Goal: Task Accomplishment & Management: Manage account settings

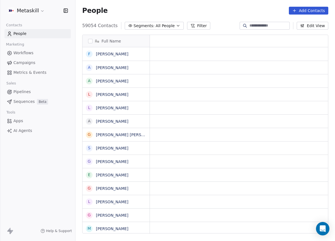
scroll to position [4, 4]
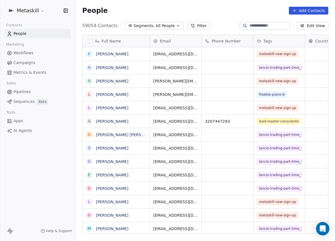
click at [33, 90] on link "Pipelines" at bounding box center [37, 91] width 66 height 9
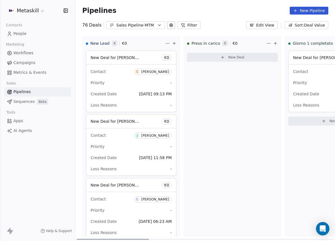
click at [151, 25] on div "Sales Pipeline-MTM" at bounding box center [135, 25] width 39 height 6
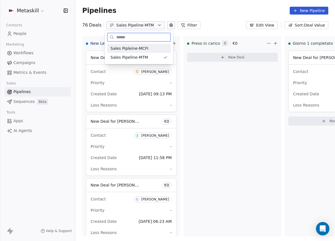
click at [158, 50] on div "Sales Pipleine-MCFI" at bounding box center [139, 49] width 57 height 6
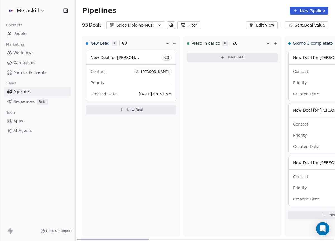
click at [151, 28] on button "Sales Pipleine-MCFI" at bounding box center [135, 25] width 59 height 8
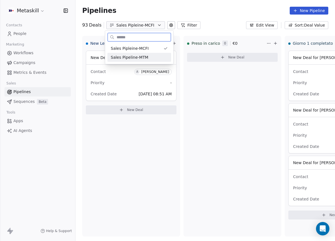
click at [149, 55] on div "Sales Pipeline-MTM" at bounding box center [139, 58] width 57 height 6
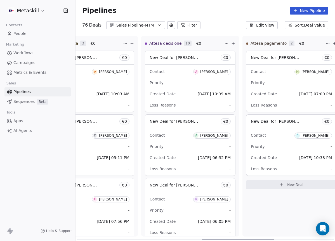
scroll to position [0, 452]
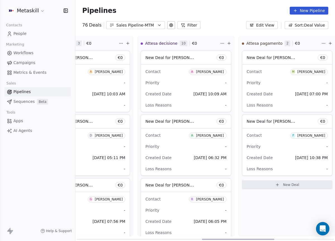
drag, startPoint x: 140, startPoint y: 237, endPoint x: 266, endPoint y: 225, distance: 126.5
click at [266, 239] on div at bounding box center [238, 239] width 72 height 1
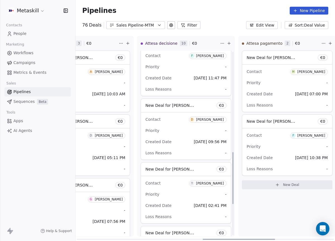
scroll to position [468, 0]
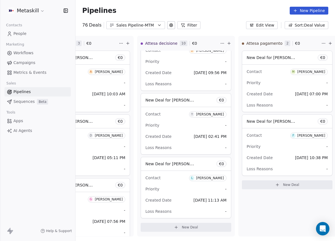
click at [144, 21] on div "Pipelines New Pipeline" at bounding box center [206, 10] width 260 height 21
click at [149, 24] on div "Sales Pipeline-MTM" at bounding box center [135, 25] width 39 height 6
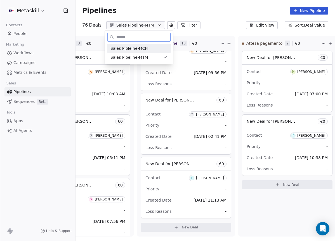
click at [154, 44] on div "Sales Pipleine-MCFI" at bounding box center [139, 48] width 64 height 9
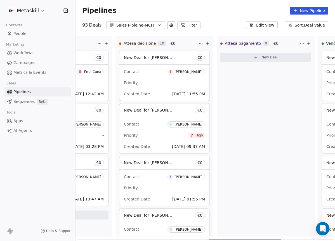
drag, startPoint x: 147, startPoint y: 239, endPoint x: 278, endPoint y: 228, distance: 130.9
click at [279, 240] on div at bounding box center [245, 239] width 72 height 1
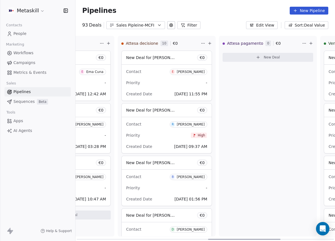
click at [198, 70] on div "[PERSON_NAME]" at bounding box center [191, 72] width 28 height 4
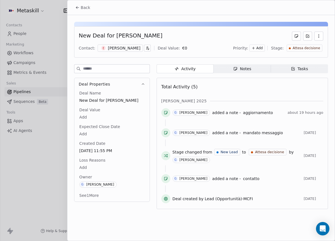
click at [119, 47] on div "E [PERSON_NAME]" at bounding box center [120, 47] width 45 height 7
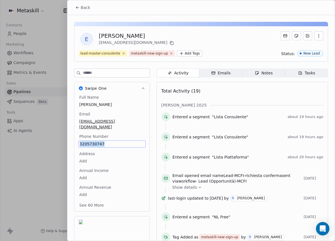
click at [87, 6] on span "Back" at bounding box center [86, 8] width 10 height 6
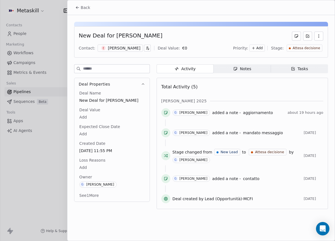
click at [237, 68] on icon "button" at bounding box center [235, 68] width 3 height 3
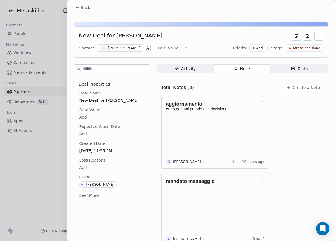
click at [106, 48] on div "E [PERSON_NAME]" at bounding box center [120, 47] width 45 height 7
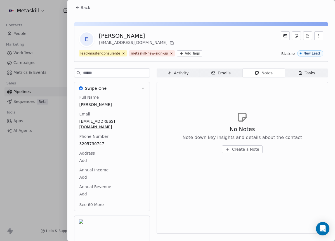
click at [92, 9] on button "Back" at bounding box center [83, 8] width 22 height 10
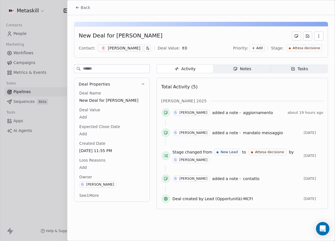
click at [258, 62] on div "New Deal for [PERSON_NAME] Contact: E [PERSON_NAME] Value: € 0 Priority: Add St…" at bounding box center [201, 114] width 268 height 198
click at [256, 66] on span "Notes Notes" at bounding box center [242, 68] width 57 height 9
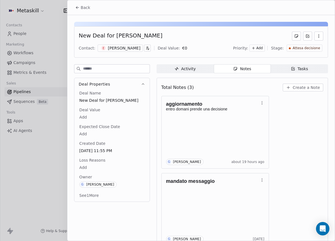
click at [91, 8] on button "Back" at bounding box center [83, 8] width 22 height 10
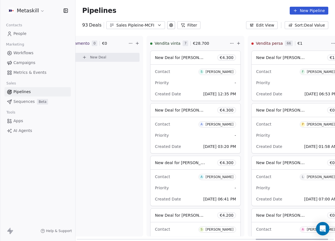
scroll to position [0, 662]
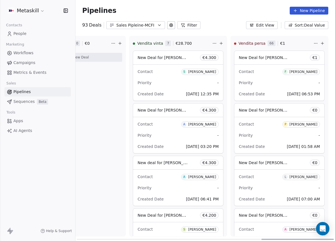
drag, startPoint x: 260, startPoint y: 237, endPoint x: 339, endPoint y: 225, distance: 80.5
click at [334, 239] on div at bounding box center [298, 239] width 72 height 1
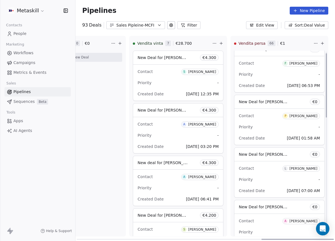
scroll to position [9, 0]
click at [274, 25] on button "Edit View" at bounding box center [262, 25] width 32 height 8
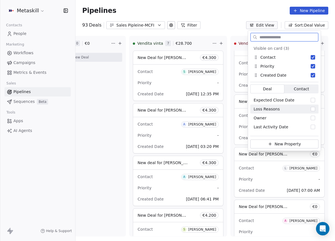
click at [312, 107] on button "Suggestions" at bounding box center [313, 109] width 4 height 4
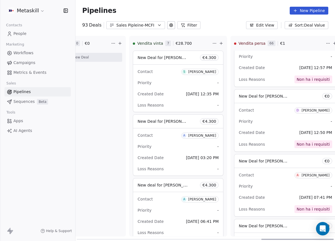
scroll to position [0, 0]
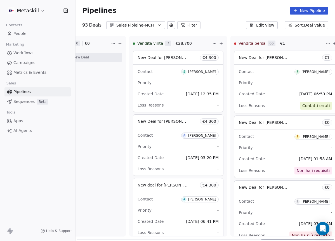
drag, startPoint x: 327, startPoint y: 99, endPoint x: 325, endPoint y: 47, distance: 52.4
click at [335, 52] on div at bounding box center [338, 55] width 1 height 6
drag, startPoint x: 327, startPoint y: 173, endPoint x: 311, endPoint y: 73, distance: 101.2
click at [335, 52] on div at bounding box center [338, 55] width 1 height 6
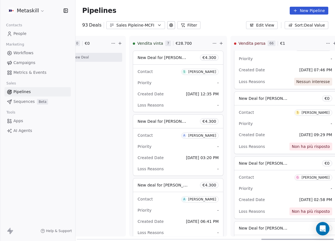
scroll to position [5021, 0]
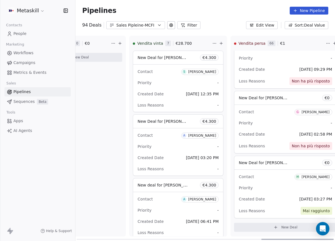
drag, startPoint x: 119, startPoint y: 217, endPoint x: 123, endPoint y: 220, distance: 4.0
click at [119, 218] on div "Attesa pagamento 0 € 0 New Deal" at bounding box center [77, 136] width 98 height 201
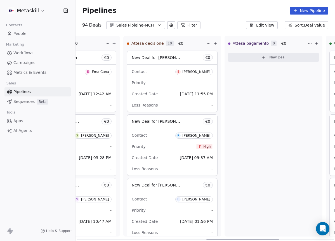
drag, startPoint x: 273, startPoint y: 238, endPoint x: 210, endPoint y: 163, distance: 98.3
click at [218, 239] on div at bounding box center [243, 239] width 72 height 1
click at [152, 24] on div "Sales Pipleine-MCFI" at bounding box center [135, 25] width 39 height 6
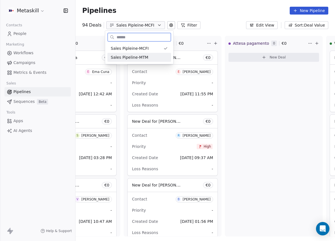
click at [159, 54] on div "Sales Pipeline-MTM" at bounding box center [139, 57] width 64 height 9
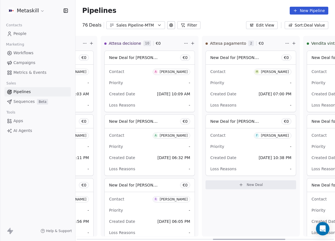
scroll to position [0, 492]
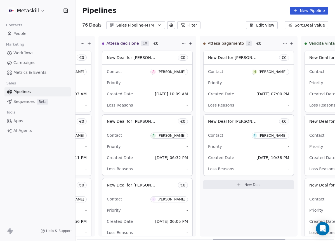
drag, startPoint x: 140, startPoint y: 240, endPoint x: 292, endPoint y: 180, distance: 163.8
click at [275, 239] on div at bounding box center [249, 239] width 72 height 1
click at [284, 73] on div "[PERSON_NAME]" at bounding box center [271, 72] width 28 height 4
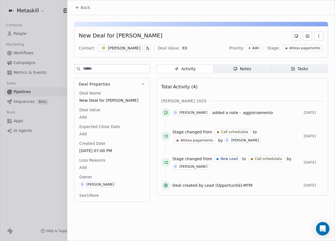
click at [113, 46] on div "[PERSON_NAME]" at bounding box center [124, 48] width 32 height 6
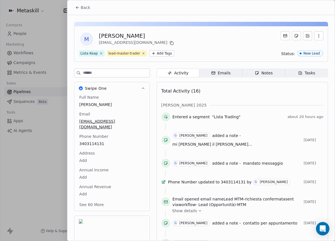
click at [119, 37] on div "[PERSON_NAME]" at bounding box center [137, 36] width 76 height 8
copy div "[PERSON_NAME]"
click at [170, 43] on icon at bounding box center [172, 43] width 4 height 4
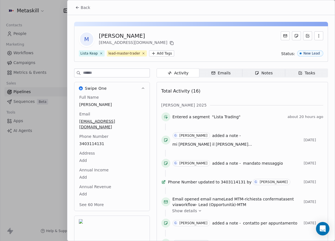
click at [201, 48] on div "M [PERSON_NAME] [EMAIL_ADDRESS][DOMAIN_NAME] Lista Keap lead-master-trader Add …" at bounding box center [201, 44] width 254 height 36
click at [90, 14] on section "Back M [PERSON_NAME] [EMAIL_ADDRESS][DOMAIN_NAME] Lista Keap lead-master-trader…" at bounding box center [201, 223] width 268 height 446
click at [87, 9] on span "Back" at bounding box center [86, 8] width 10 height 6
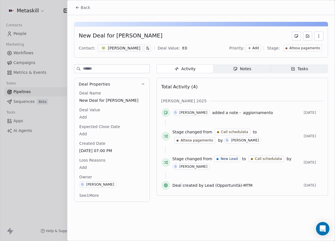
click at [308, 48] on span "Attesa pagamento" at bounding box center [304, 48] width 31 height 5
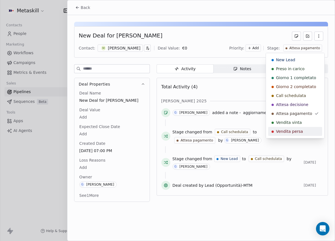
click at [306, 124] on div "Vendita vinta" at bounding box center [295, 123] width 47 height 6
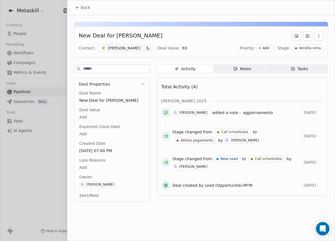
click at [84, 170] on body "Metaskill Contacts People Marketing Workflows Campaigns Metrics & Events Sales …" at bounding box center [167, 120] width 335 height 241
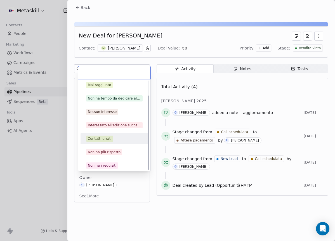
scroll to position [18, 0]
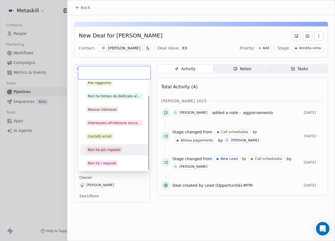
click at [156, 100] on html "Metaskill Contacts People Marketing Workflows Campaigns Metrics & Events Sales …" at bounding box center [167, 120] width 335 height 241
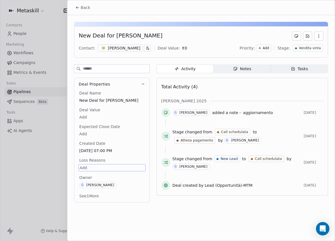
click at [79, 112] on span "Deal Value" at bounding box center [89, 110] width 23 height 6
click at [85, 115] on body "Metaskill Contacts People Marketing Workflows Campaigns Metrics & Events Sales …" at bounding box center [167, 120] width 335 height 241
type input "*****"
click at [148, 147] on html "Metaskill Contacts People Marketing Workflows Campaigns Metrics & Events Sales …" at bounding box center [167, 120] width 335 height 241
click at [85, 8] on span "Back" at bounding box center [86, 8] width 10 height 6
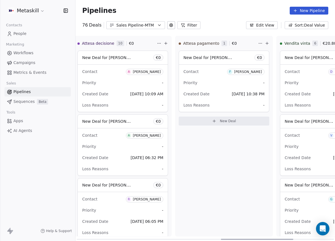
drag, startPoint x: 228, startPoint y: 238, endPoint x: 234, endPoint y: 238, distance: 6.2
click at [234, 239] on div at bounding box center [257, 239] width 72 height 1
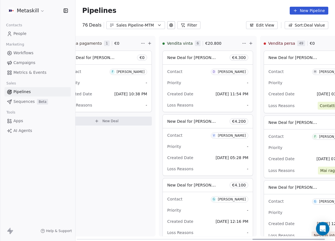
scroll to position [0, 620]
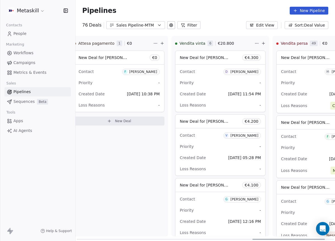
drag, startPoint x: 234, startPoint y: 238, endPoint x: 253, endPoint y: 203, distance: 40.3
click at [262, 239] on div at bounding box center [289, 239] width 72 height 1
click at [146, 24] on div "Sales Pipeline-MTM" at bounding box center [135, 25] width 39 height 6
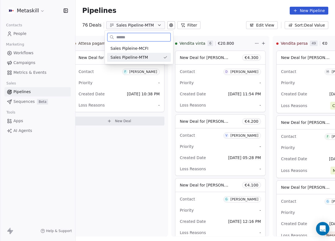
click at [155, 51] on div "Sales Pipleine-MCFI" at bounding box center [139, 49] width 57 height 6
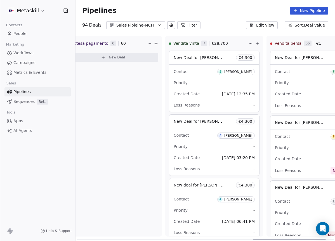
scroll to position [0, 663]
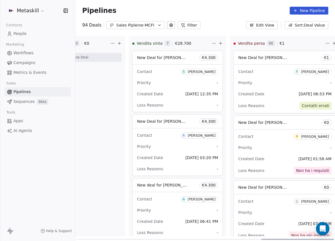
drag, startPoint x: 147, startPoint y: 240, endPoint x: 356, endPoint y: 205, distance: 211.7
click at [334, 239] on div at bounding box center [298, 239] width 72 height 1
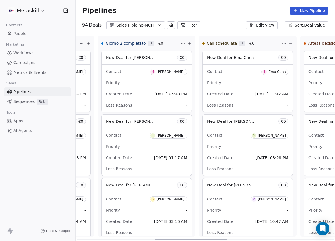
drag, startPoint x: 281, startPoint y: 240, endPoint x: 211, endPoint y: 201, distance: 80.2
click at [176, 239] on div at bounding box center [191, 239] width 72 height 1
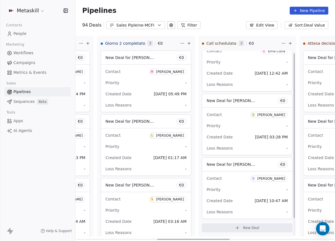
scroll to position [21, 0]
click at [157, 25] on icon "button" at bounding box center [159, 25] width 4 height 4
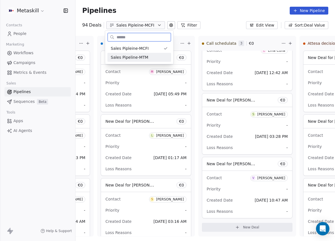
drag, startPoint x: 155, startPoint y: 56, endPoint x: 160, endPoint y: 61, distance: 7.3
click at [155, 56] on div "Sales Pipeline-MTM" at bounding box center [139, 58] width 57 height 6
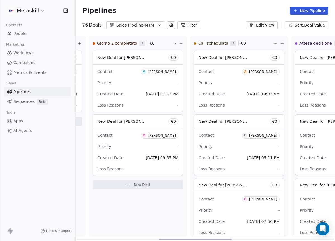
drag, startPoint x: 140, startPoint y: 238, endPoint x: 224, endPoint y: 189, distance: 98.0
click at [223, 239] on div at bounding box center [195, 239] width 72 height 1
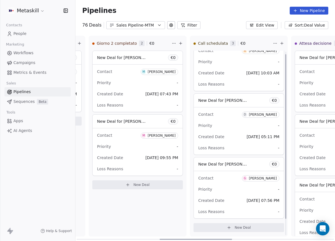
scroll to position [21, 0]
click at [256, 179] on div "[PERSON_NAME]" at bounding box center [263, 178] width 28 height 4
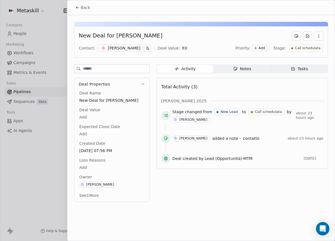
click at [134, 50] on div "[PERSON_NAME]" at bounding box center [124, 48] width 32 height 6
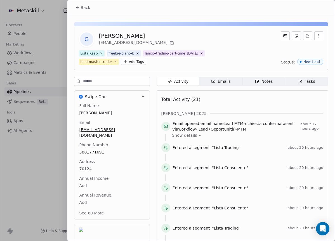
scroll to position [26, 0]
click at [95, 147] on div "Full Name [PERSON_NAME] Email [EMAIL_ADDRESS][DOMAIN_NAME] Phone Number 3881771…" at bounding box center [111, 160] width 67 height 114
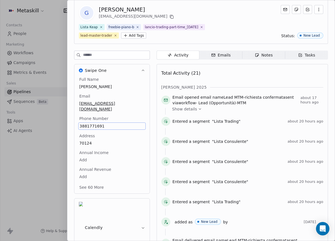
click at [213, 86] on div "[PERSON_NAME] 2025" at bounding box center [242, 88] width 162 height 6
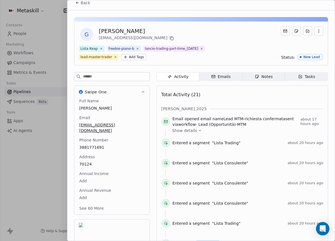
scroll to position [0, 0]
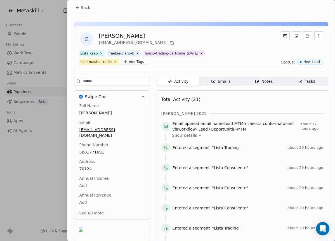
click at [215, 64] on div "Lista Keap freebie-piano-b lancio-trading-part-time_[DATE] lead-master-trader A…" at bounding box center [163, 57] width 168 height 15
click at [270, 82] on span "Notes Notes" at bounding box center [263, 81] width 43 height 9
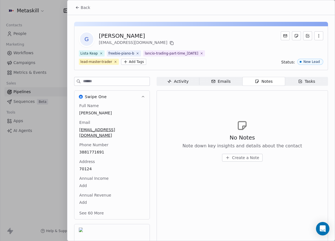
click at [188, 84] on span "Activity Activity" at bounding box center [178, 81] width 43 height 9
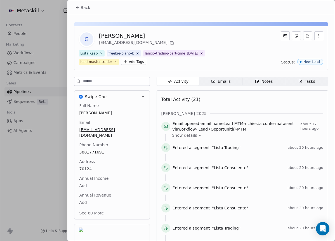
click at [271, 101] on div "Total Activity (21)" at bounding box center [242, 99] width 162 height 11
click at [239, 60] on div "Lista Keap freebie-piano-b lancio-trading-part-time_[DATE] lead-master-trader A…" at bounding box center [163, 57] width 168 height 15
click at [205, 99] on div "Total Activity (21)" at bounding box center [242, 99] width 162 height 11
click at [67, 6] on div "Back" at bounding box center [201, 7] width 268 height 15
click at [77, 7] on icon at bounding box center [77, 7] width 4 height 4
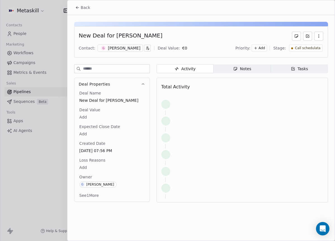
click at [240, 71] on div "Notes" at bounding box center [242, 69] width 18 height 6
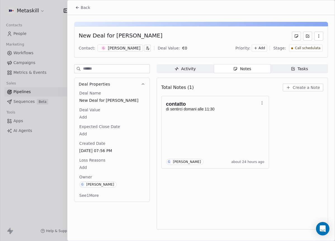
click at [310, 85] on button "Create a Note" at bounding box center [303, 88] width 41 height 8
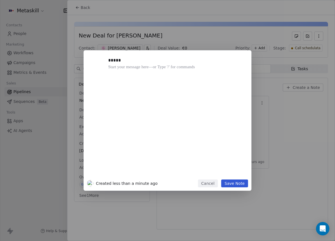
click at [238, 180] on button "Save Note" at bounding box center [234, 184] width 27 height 8
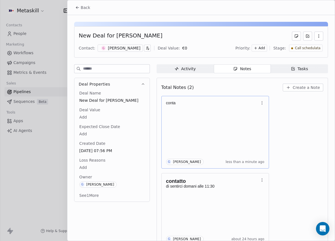
click at [261, 102] on icon "button" at bounding box center [262, 103] width 4 height 4
click at [274, 126] on span "Delete" at bounding box center [277, 125] width 13 height 6
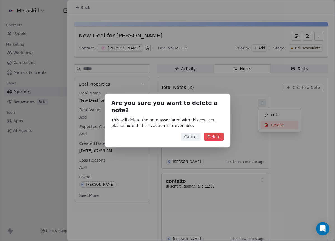
click at [217, 134] on button "Delete" at bounding box center [214, 137] width 20 height 8
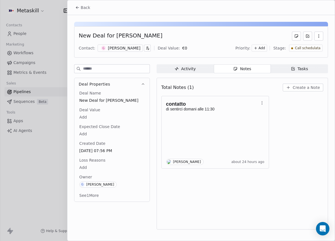
click at [307, 89] on span "Create a Note" at bounding box center [306, 88] width 27 height 6
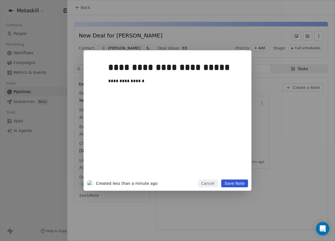
click at [241, 187] on button "Save Note" at bounding box center [234, 184] width 27 height 8
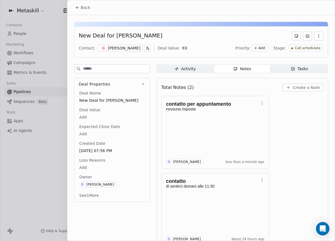
click at [315, 46] on span "Call schedulata" at bounding box center [307, 48] width 25 height 5
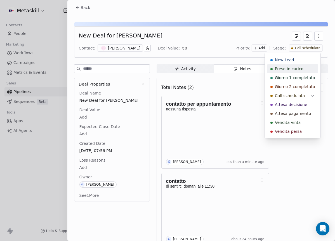
click at [301, 71] on span "Preso in carico" at bounding box center [289, 69] width 29 height 6
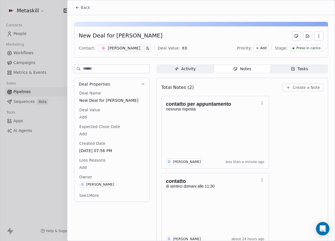
click at [86, 12] on button "Back" at bounding box center [83, 8] width 22 height 10
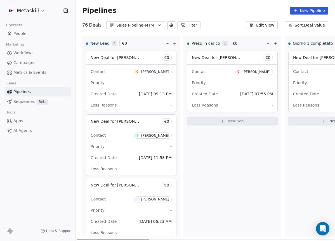
drag, startPoint x: 205, startPoint y: 239, endPoint x: 77, endPoint y: 198, distance: 134.0
click at [87, 239] on div at bounding box center [113, 239] width 72 height 1
click at [152, 72] on div "[PERSON_NAME]" at bounding box center [155, 72] width 28 height 4
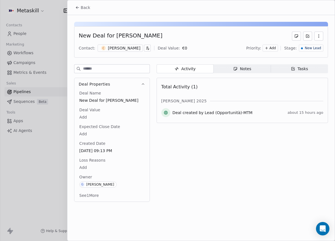
click at [131, 48] on div "[PERSON_NAME]" at bounding box center [124, 48] width 32 height 6
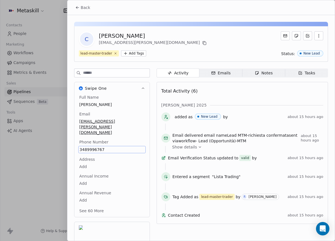
click at [235, 90] on div "Total Activity (6)" at bounding box center [242, 91] width 162 height 11
click at [261, 73] on div "Notes" at bounding box center [264, 73] width 18 height 6
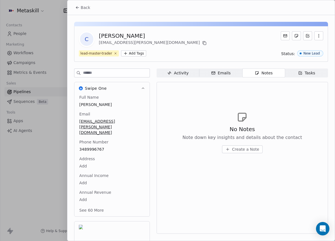
click at [185, 74] on div "Activity" at bounding box center [177, 73] width 21 height 6
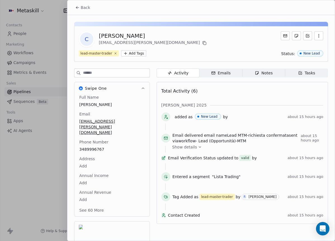
click at [267, 78] on div "Activity Activity Emails Emails Notes Notes Tasks Tasks Total Activity (6) [PER…" at bounding box center [243, 176] width 172 height 215
click at [81, 10] on span "Back" at bounding box center [86, 8] width 10 height 6
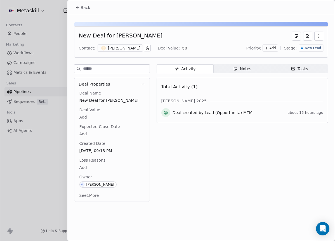
click at [239, 72] on span "Notes Notes" at bounding box center [242, 68] width 57 height 9
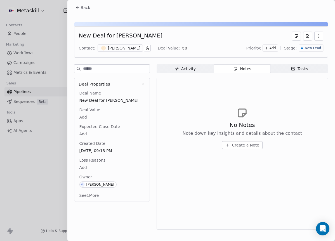
click at [255, 148] on button "Create a Note" at bounding box center [242, 145] width 41 height 8
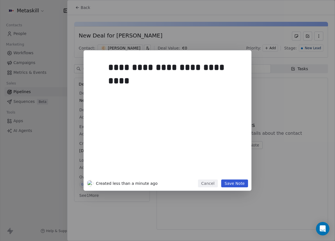
click at [243, 186] on button "Save Note" at bounding box center [234, 184] width 27 height 8
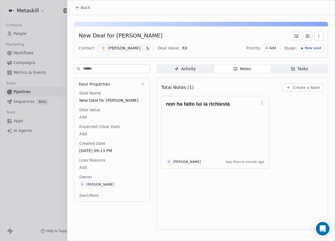
click at [134, 49] on div "[PERSON_NAME]" at bounding box center [124, 48] width 32 height 6
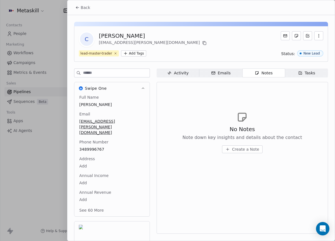
click at [85, 11] on button "Back" at bounding box center [83, 8] width 22 height 10
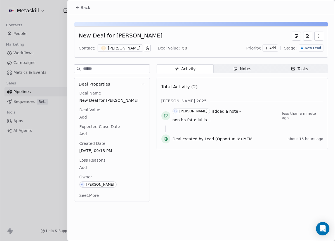
click at [128, 51] on div "[PERSON_NAME]" at bounding box center [124, 48] width 32 height 6
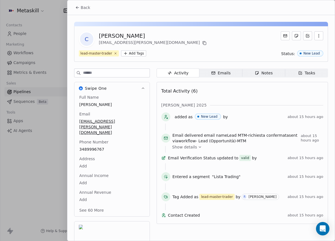
click at [81, 6] on span "Back" at bounding box center [86, 8] width 10 height 6
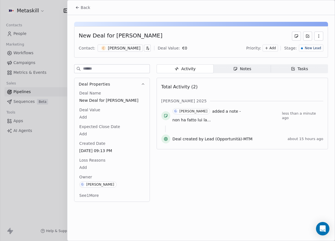
click at [284, 68] on span "Tasks Tasks" at bounding box center [299, 68] width 57 height 9
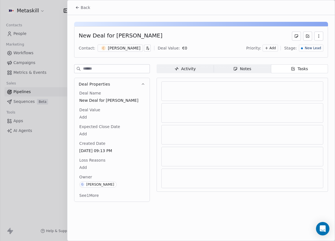
click at [225, 62] on div "New Deal for [PERSON_NAME] Contact: C [PERSON_NAME] Deal Value: € 0 Priority: A…" at bounding box center [201, 110] width 268 height 190
click at [231, 66] on span "Notes Notes" at bounding box center [242, 68] width 57 height 9
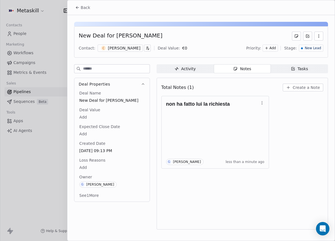
click at [90, 8] on span "Back" at bounding box center [86, 8] width 10 height 6
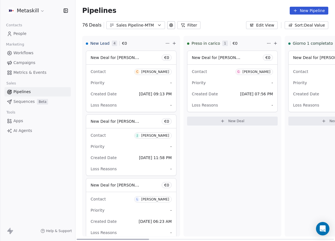
click at [149, 72] on div "[PERSON_NAME]" at bounding box center [155, 72] width 28 height 4
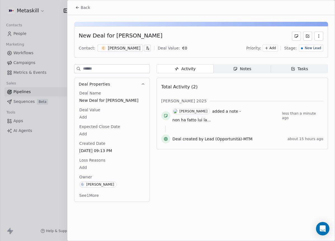
click at [306, 51] on div "New Lead" at bounding box center [311, 47] width 24 height 7
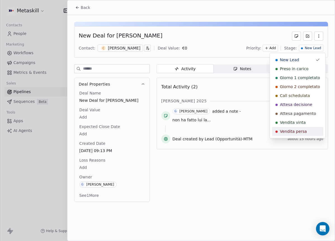
drag, startPoint x: 290, startPoint y: 130, endPoint x: 240, endPoint y: 150, distance: 54.9
click at [291, 130] on span "Vendita persa" at bounding box center [293, 132] width 27 height 6
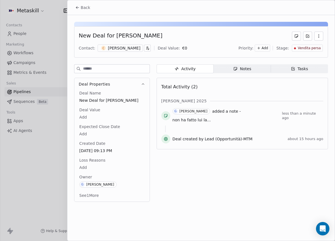
click at [89, 172] on div "Deal Name New Deal for [PERSON_NAME] Deal Value Add Expected Close Date Add Cre…" at bounding box center [111, 144] width 67 height 109
click at [86, 167] on body "Metaskill Contacts People Marketing Workflows Campaigns Metrics & Events Sales …" at bounding box center [167, 120] width 335 height 241
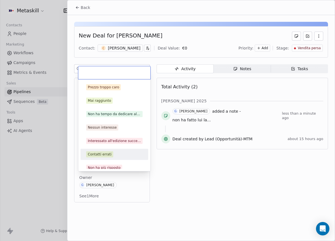
click at [115, 154] on div "Contatti errati" at bounding box center [114, 154] width 57 height 6
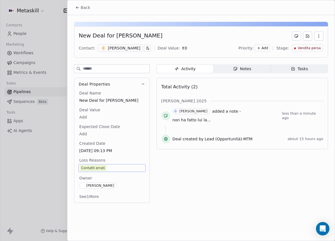
click at [88, 14] on div "Back" at bounding box center [201, 7] width 268 height 15
click at [88, 12] on button "Back" at bounding box center [83, 8] width 22 height 10
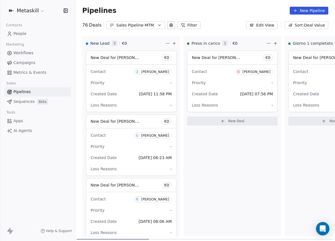
click at [159, 72] on div "[PERSON_NAME]" at bounding box center [155, 72] width 28 height 4
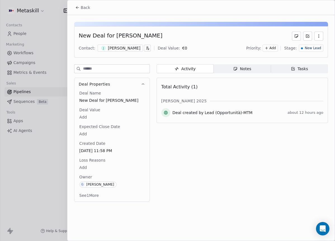
click at [125, 50] on div "[PERSON_NAME]" at bounding box center [124, 48] width 32 height 6
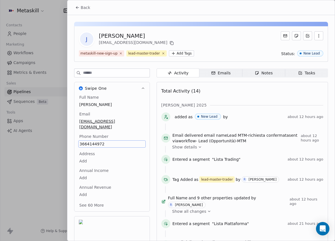
click at [196, 41] on div "J [PERSON_NAME] [EMAIL_ADDRESS][DOMAIN_NAME]" at bounding box center [201, 39] width 245 height 16
click at [227, 71] on div "Emails" at bounding box center [221, 73] width 20 height 6
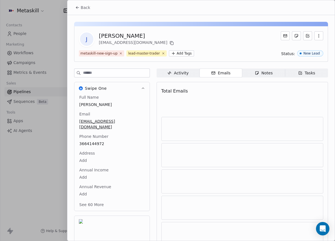
click at [247, 70] on span "Notes Notes" at bounding box center [263, 73] width 43 height 9
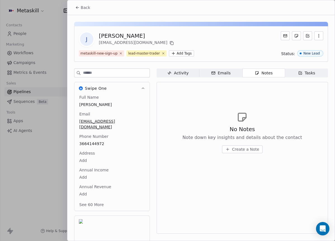
click at [74, 7] on button "Back" at bounding box center [83, 8] width 22 height 10
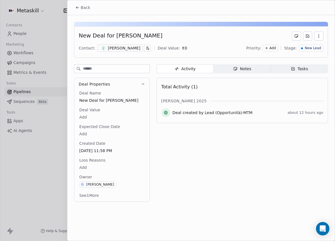
click at [250, 67] on div "Notes" at bounding box center [242, 69] width 18 height 6
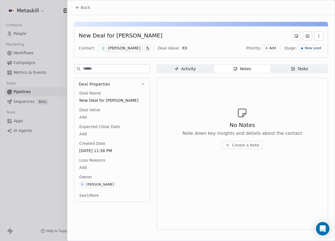
click at [257, 144] on span "Create a Note" at bounding box center [245, 145] width 27 height 6
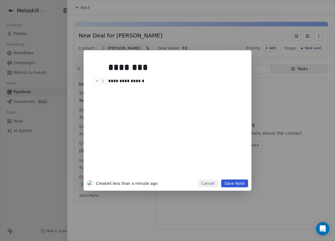
click at [125, 80] on div "**********" at bounding box center [173, 81] width 131 height 7
click at [236, 182] on button "Save Note" at bounding box center [234, 184] width 27 height 8
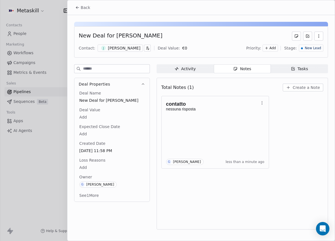
click at [91, 10] on button "Back" at bounding box center [83, 8] width 22 height 10
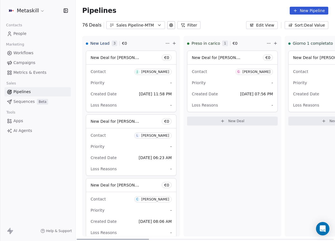
click at [142, 70] on div "[PERSON_NAME]" at bounding box center [155, 72] width 28 height 4
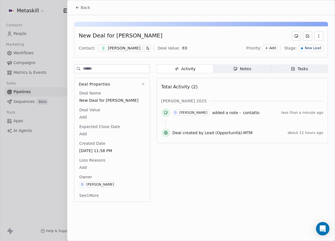
click at [314, 46] on span "New Lead" at bounding box center [313, 48] width 16 height 5
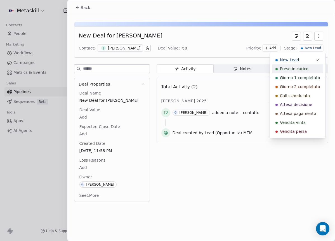
click at [310, 69] on div "Preso in carico" at bounding box center [298, 69] width 44 height 6
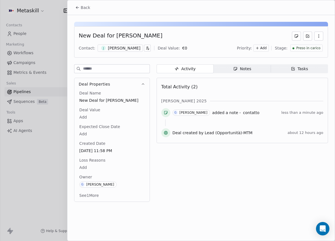
click at [86, 5] on span "Back" at bounding box center [86, 8] width 10 height 6
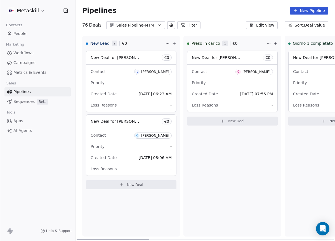
click at [159, 71] on div "[PERSON_NAME]" at bounding box center [155, 72] width 28 height 4
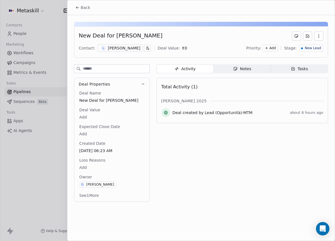
click at [126, 47] on div "[PERSON_NAME]" at bounding box center [120, 47] width 45 height 7
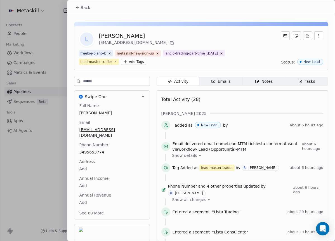
scroll to position [26, 0]
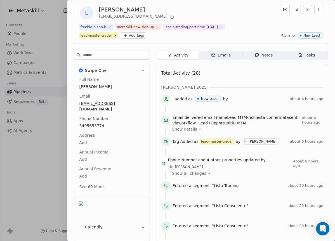
click at [266, 95] on div "added as New Lead by about 6 hours ago" at bounding box center [242, 100] width 162 height 11
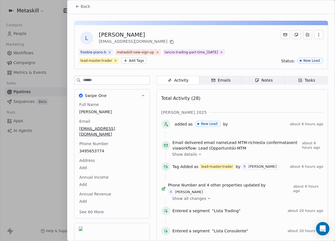
scroll to position [0, 0]
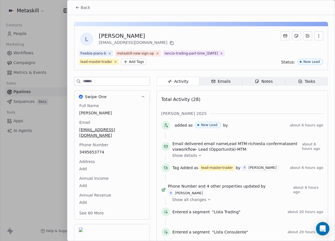
click at [81, 10] on span "Back" at bounding box center [86, 8] width 10 height 6
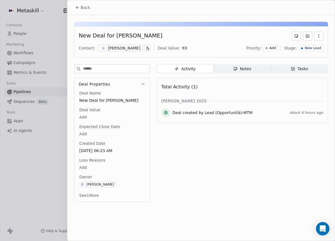
click at [239, 67] on div "Notes" at bounding box center [242, 69] width 18 height 6
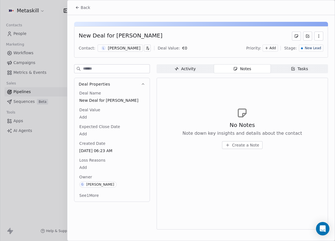
click at [243, 145] on span "Create a Note" at bounding box center [245, 145] width 27 height 6
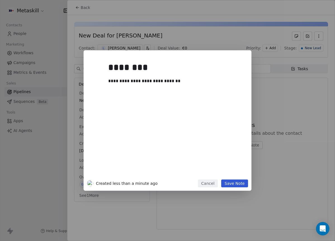
click at [245, 184] on button "Save Note" at bounding box center [234, 184] width 27 height 8
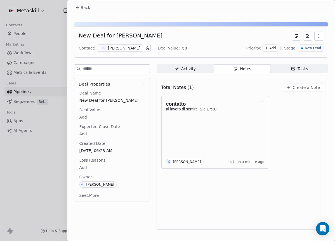
click at [126, 36] on div "New Deal for [PERSON_NAME]" at bounding box center [121, 36] width 84 height 9
click at [127, 35] on div "New Deal for [PERSON_NAME]" at bounding box center [121, 36] width 84 height 9
drag, startPoint x: 149, startPoint y: 34, endPoint x: 154, endPoint y: 34, distance: 5.9
click at [154, 34] on div "New Deal for [PERSON_NAME]" at bounding box center [201, 36] width 245 height 9
copy div "[PERSON_NAME]"
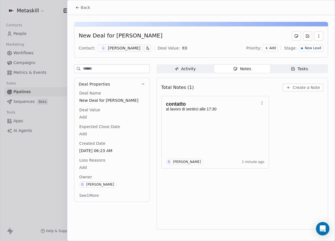
click at [223, 92] on div "Total Notes (1) Create a Note" at bounding box center [242, 87] width 162 height 12
click at [316, 47] on span "New Lead" at bounding box center [313, 48] width 16 height 5
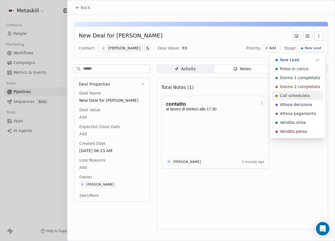
click at [300, 95] on span "Call schedulata" at bounding box center [295, 96] width 30 height 6
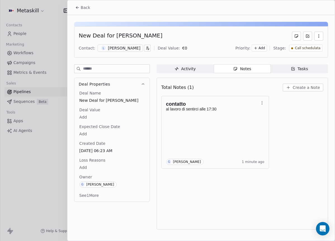
click at [86, 11] on button "Back" at bounding box center [83, 8] width 22 height 10
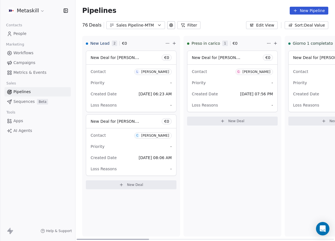
click at [155, 136] on div "[PERSON_NAME]" at bounding box center [155, 136] width 28 height 4
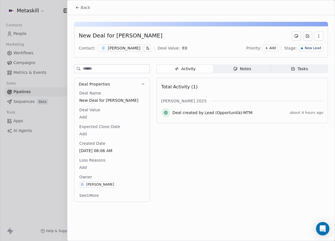
click at [129, 47] on div "[PERSON_NAME]" at bounding box center [124, 48] width 32 height 6
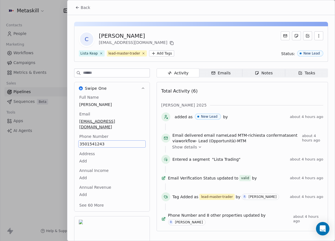
click at [216, 47] on div "C [PERSON_NAME] [EMAIL_ADDRESS][DOMAIN_NAME] Lista Keap lead-master-trader Add …" at bounding box center [201, 44] width 254 height 36
click at [83, 11] on button "Back" at bounding box center [83, 8] width 22 height 10
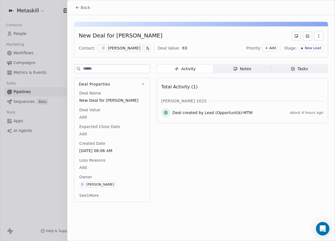
click at [257, 71] on span "Notes Notes" at bounding box center [242, 68] width 57 height 9
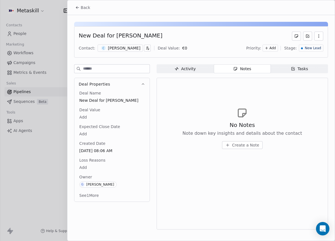
click at [251, 147] on span "Create a Note" at bounding box center [245, 145] width 27 height 6
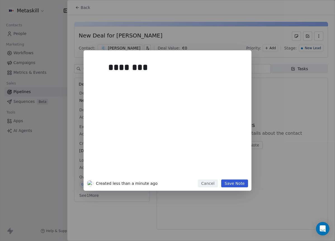
click at [226, 181] on button "Save Note" at bounding box center [234, 184] width 27 height 8
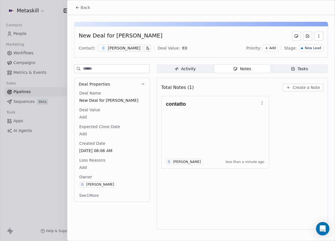
click at [119, 50] on div "[PERSON_NAME]" at bounding box center [124, 48] width 32 height 6
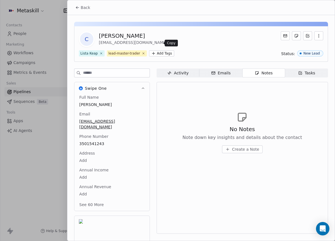
click at [170, 42] on icon at bounding box center [172, 43] width 4 height 4
click at [264, 113] on div "No Notes Note down key insights and details about the contact Create a Note" at bounding box center [242, 132] width 162 height 69
click at [247, 142] on div "No Notes Note down key insights and details about the contact Create a Note" at bounding box center [242, 139] width 120 height 28
click at [245, 146] on button "Create a Note" at bounding box center [242, 150] width 41 height 8
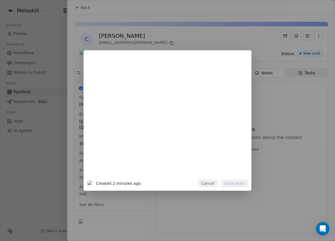
click at [214, 182] on button "Cancel" at bounding box center [208, 184] width 20 height 8
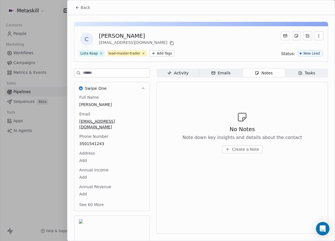
click at [88, 7] on span "Back" at bounding box center [86, 8] width 10 height 6
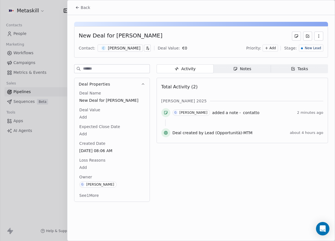
click at [237, 67] on icon "button" at bounding box center [235, 68] width 3 height 3
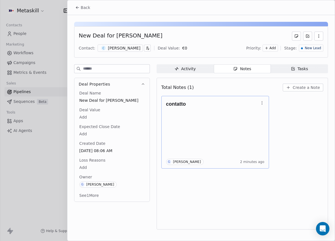
click at [231, 108] on p at bounding box center [212, 109] width 93 height 4
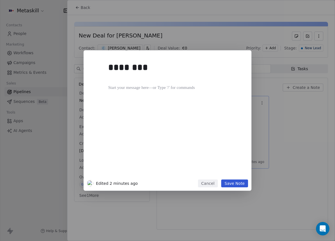
click at [231, 112] on div "********" at bounding box center [175, 117] width 135 height 119
click at [119, 74] on div "********" at bounding box center [173, 67] width 131 height 13
click at [113, 77] on div "********" at bounding box center [175, 117] width 135 height 119
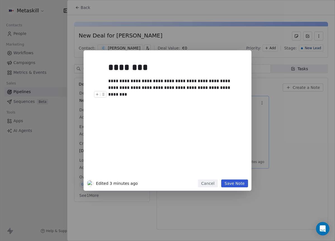
click at [241, 184] on button "Save Note" at bounding box center [234, 184] width 27 height 8
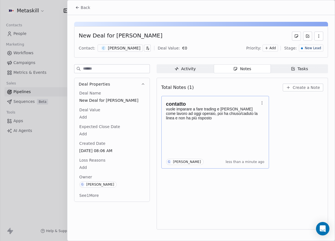
click at [320, 48] on span "New Lead" at bounding box center [313, 48] width 16 height 5
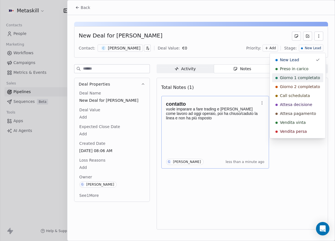
click at [307, 71] on span "Preso in carico" at bounding box center [294, 69] width 29 height 6
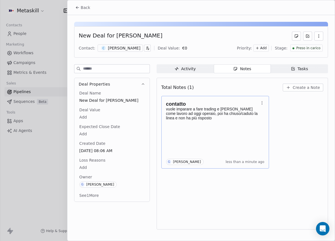
click at [92, 13] on div "Back" at bounding box center [201, 7] width 268 height 15
click at [83, 9] on span "Back" at bounding box center [86, 8] width 10 height 6
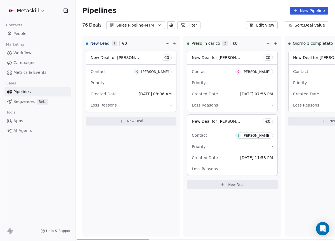
click at [134, 22] on button "Sales Pipeline-MTM" at bounding box center [135, 25] width 59 height 8
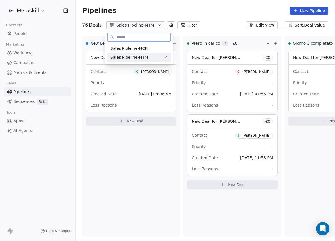
click at [148, 49] on div "Sales Pipleine-MCFI" at bounding box center [139, 49] width 57 height 6
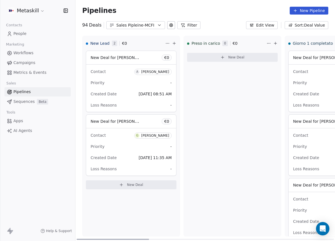
click at [154, 73] on div "[PERSON_NAME]" at bounding box center [155, 72] width 28 height 4
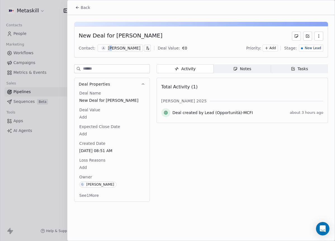
click at [110, 48] on div "[PERSON_NAME]" at bounding box center [124, 48] width 32 height 6
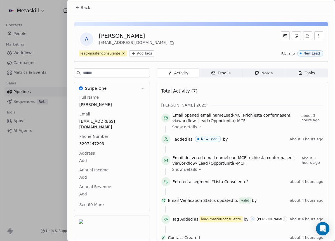
click at [251, 101] on div "Total Activity (7) [PERSON_NAME] 2025 Email opened email name Lead-MCFI-richies…" at bounding box center [242, 164] width 162 height 157
click at [264, 77] on span "Notes Notes" at bounding box center [263, 73] width 43 height 9
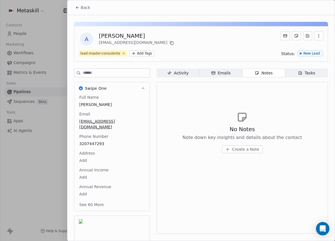
click at [183, 74] on div "Activity" at bounding box center [177, 73] width 21 height 6
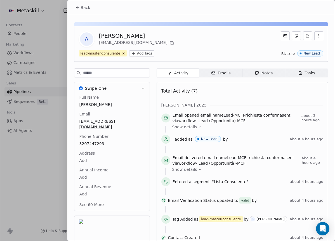
click at [72, 6] on button "Back" at bounding box center [83, 8] width 22 height 10
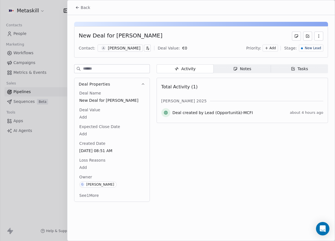
click at [92, 8] on button "Back" at bounding box center [83, 8] width 22 height 10
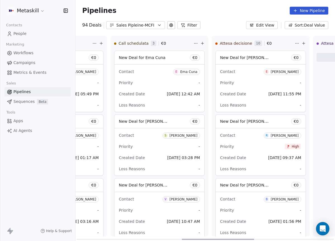
scroll to position [0, 377]
drag, startPoint x: 142, startPoint y: 239, endPoint x: 241, endPoint y: 203, distance: 105.7
click at [241, 239] on div at bounding box center [218, 239] width 72 height 1
click at [295, 68] on span "E [PERSON_NAME]" at bounding box center [281, 71] width 37 height 7
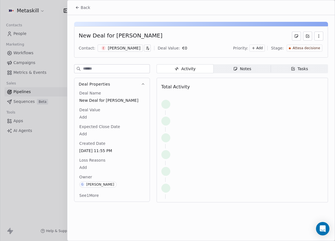
click at [113, 47] on div "[PERSON_NAME]" at bounding box center [124, 48] width 32 height 6
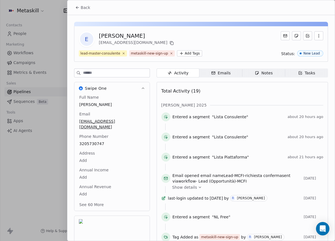
scroll to position [18, 0]
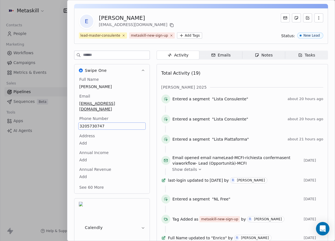
click at [259, 58] on span "Notes Notes" at bounding box center [263, 55] width 43 height 9
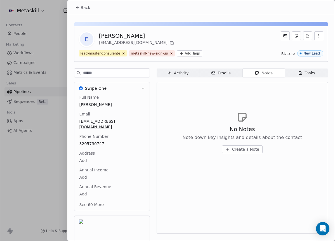
click at [87, 9] on span "Back" at bounding box center [86, 8] width 10 height 6
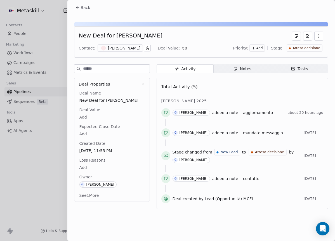
click at [240, 67] on div "Notes" at bounding box center [242, 69] width 18 height 6
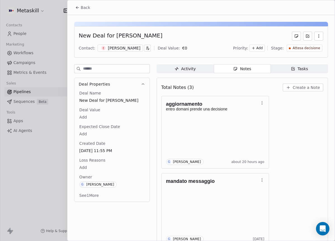
click at [110, 50] on div "[PERSON_NAME]" at bounding box center [124, 48] width 32 height 6
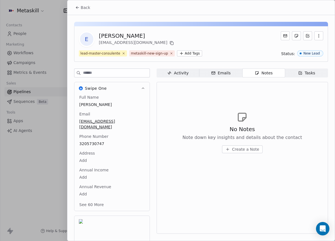
click at [254, 119] on div "No Notes Note down key insights and details about the contact Create a Note" at bounding box center [242, 132] width 162 height 69
click at [248, 114] on icon at bounding box center [242, 117] width 12 height 12
click at [81, 10] on button "Back" at bounding box center [83, 8] width 22 height 10
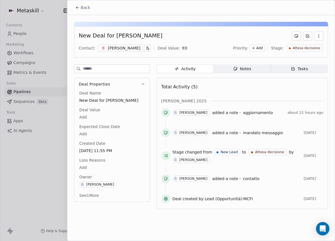
click at [89, 7] on span "Back" at bounding box center [86, 8] width 10 height 6
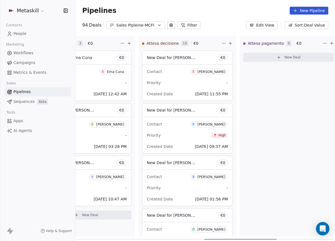
scroll to position [0, 458]
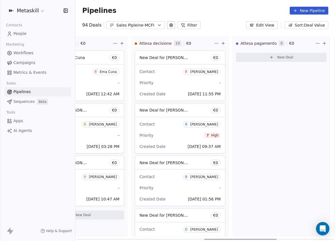
drag, startPoint x: 144, startPoint y: 239, endPoint x: 271, endPoint y: 234, distance: 128.0
click at [271, 239] on div at bounding box center [240, 239] width 72 height 1
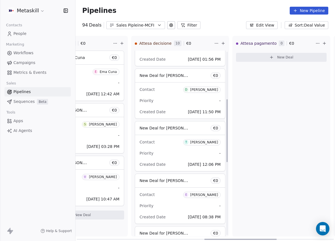
scroll to position [356, 0]
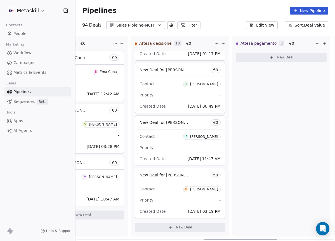
click at [154, 21] on button "Sales Pipleine-MCFI" at bounding box center [135, 25] width 59 height 8
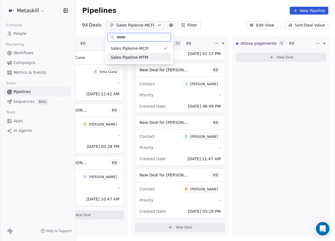
click at [157, 61] on div "Sales Pipeline-MTM" at bounding box center [139, 57] width 64 height 9
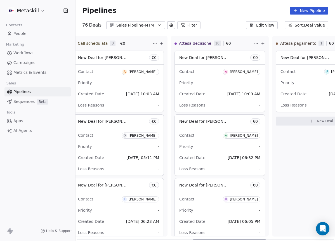
drag, startPoint x: 133, startPoint y: 240, endPoint x: 247, endPoint y: 230, distance: 114.6
click at [247, 239] on div at bounding box center [229, 239] width 72 height 1
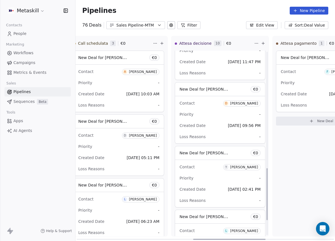
scroll to position [416, 0]
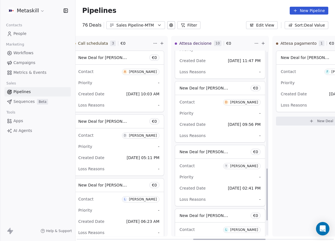
click at [249, 164] on span "Y Yunus Basatil" at bounding box center [241, 166] width 37 height 6
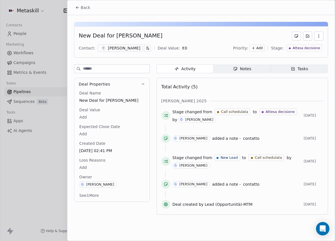
click at [109, 53] on div "New Deal for Yunus Basatil Contact: Y Yunus Basatil Deal Value: € 0 Priority: A…" at bounding box center [201, 41] width 254 height 31
click at [113, 49] on div "[PERSON_NAME]" at bounding box center [124, 48] width 32 height 6
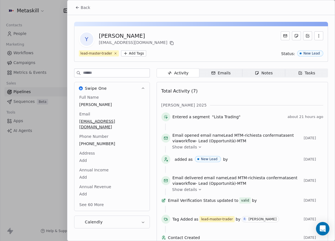
scroll to position [15, 0]
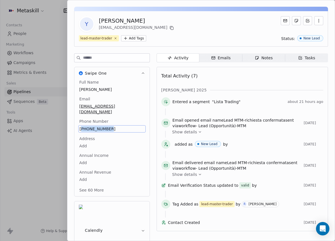
click at [105, 126] on span "+393511695372" at bounding box center [112, 129] width 65 height 6
click at [104, 126] on span "+393511695372" at bounding box center [112, 129] width 65 height 6
click at [104, 122] on input "**********" at bounding box center [109, 126] width 60 height 11
click at [131, 98] on html "Metaskill Contacts People Marketing Workflows Campaigns Metrics & Events Sales …" at bounding box center [167, 120] width 335 height 241
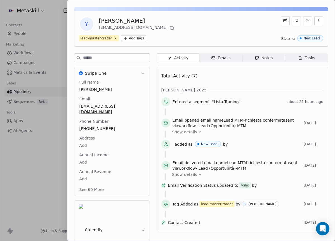
click at [257, 60] on div "Notes" at bounding box center [264, 58] width 18 height 6
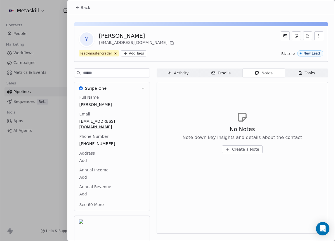
click at [82, 7] on span "Back" at bounding box center [86, 8] width 10 height 6
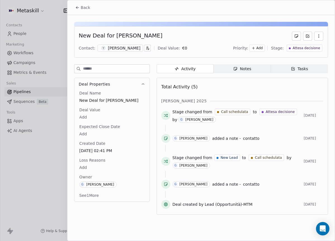
click at [246, 65] on span "Notes Notes" at bounding box center [242, 68] width 57 height 9
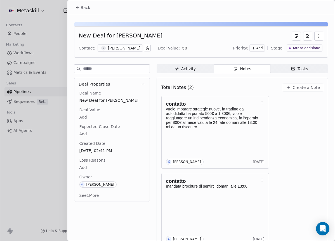
click at [299, 86] on span "Create a Note" at bounding box center [306, 88] width 27 height 6
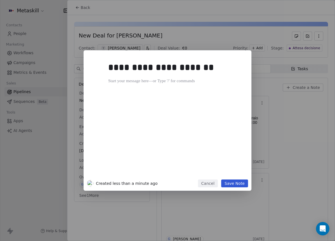
click at [239, 181] on button "Save Note" at bounding box center [234, 184] width 27 height 8
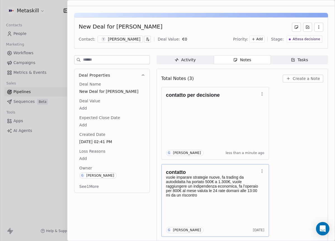
scroll to position [13, 0]
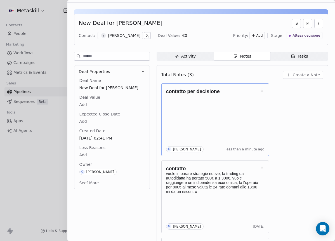
click at [225, 120] on div "contatto per decisione G Giulio Roselli less than a minute ago" at bounding box center [215, 119] width 98 height 65
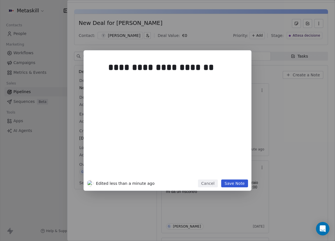
click at [163, 93] on div "**********" at bounding box center [175, 117] width 135 height 119
click at [163, 82] on div at bounding box center [175, 81] width 135 height 7
click at [241, 183] on button "Save Note" at bounding box center [234, 184] width 27 height 8
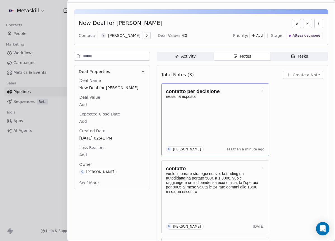
click at [221, 109] on div "contatto per decisione nessuna risposta G Giulio Roselli less than a minute ago" at bounding box center [215, 119] width 98 height 65
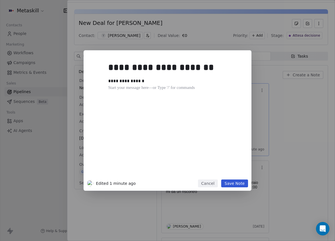
click at [222, 100] on div "**********" at bounding box center [175, 117] width 135 height 119
click at [197, 76] on h1 "**********" at bounding box center [175, 67] width 135 height 18
click at [162, 85] on div at bounding box center [175, 88] width 135 height 7
click at [135, 81] on div "**********" at bounding box center [173, 81] width 131 height 7
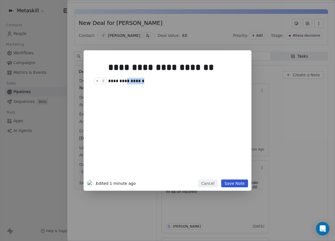
click at [135, 81] on div "**********" at bounding box center [173, 81] width 131 height 7
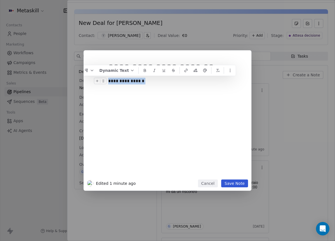
click at [135, 81] on div "**********" at bounding box center [173, 81] width 131 height 7
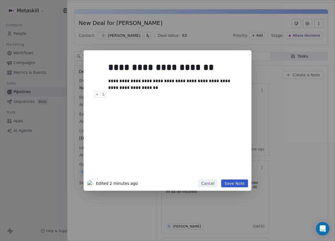
click at [231, 186] on button "Save Note" at bounding box center [234, 184] width 27 height 8
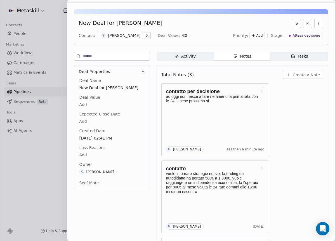
click at [314, 34] on span "Attesa decisione" at bounding box center [306, 35] width 27 height 5
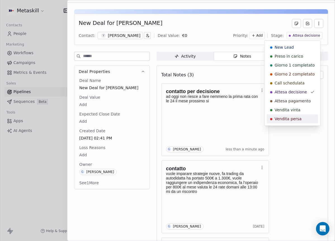
click at [302, 116] on div "Vendita persa" at bounding box center [292, 119] width 44 height 6
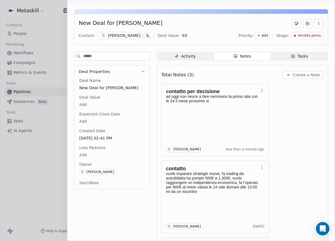
click at [81, 151] on body "Metaskill Contacts People Marketing Workflows Campaigns Metrics & Events Sales …" at bounding box center [167, 120] width 335 height 241
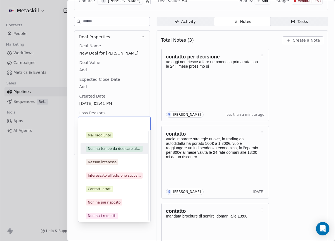
scroll to position [18, 0]
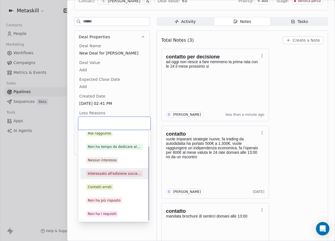
click at [116, 174] on div "Interessato all'edizione successiva" at bounding box center [114, 173] width 53 height 5
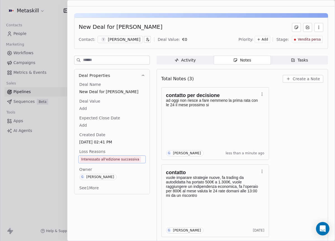
scroll to position [0, 0]
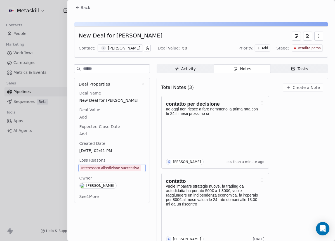
click at [85, 3] on button "Back" at bounding box center [83, 8] width 22 height 10
